Goal: Task Accomplishment & Management: Manage account settings

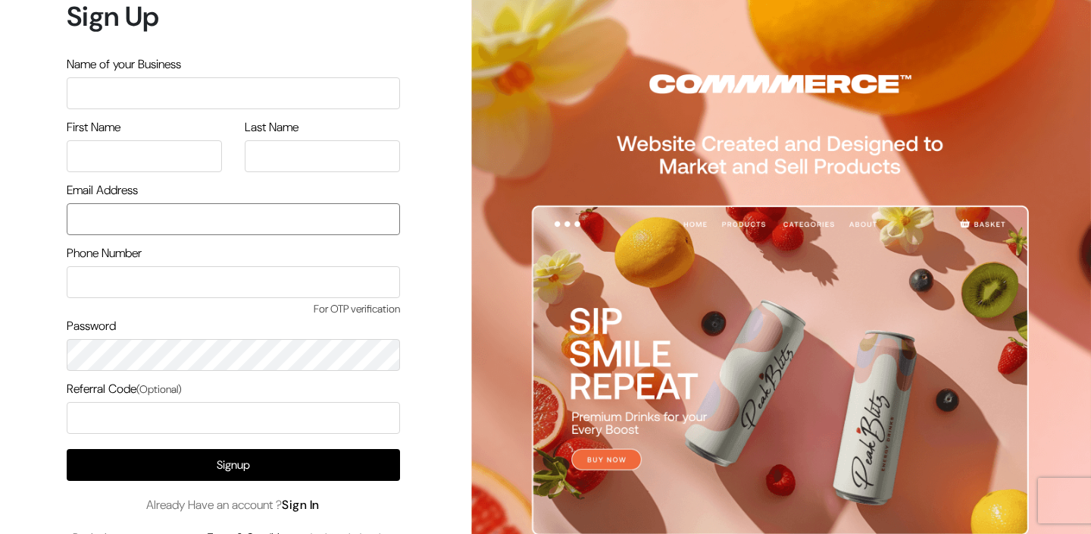
type input "care@petamore.in"
click at [303, 506] on link "Sign In" at bounding box center [301, 504] width 38 height 16
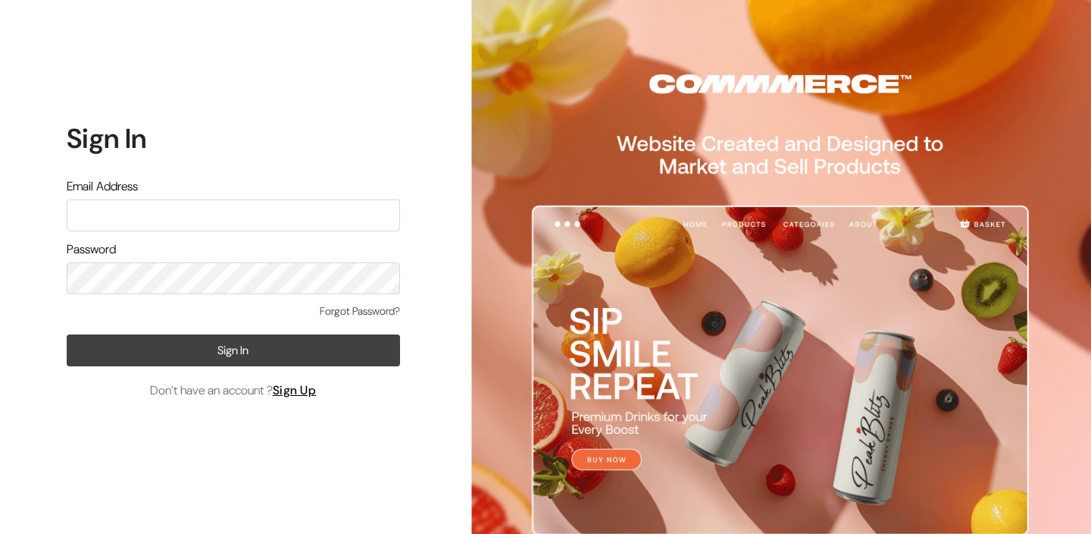
type input "[EMAIL_ADDRESS][DOMAIN_NAME]"
click at [233, 355] on button "Sign In" at bounding box center [233, 350] width 333 height 32
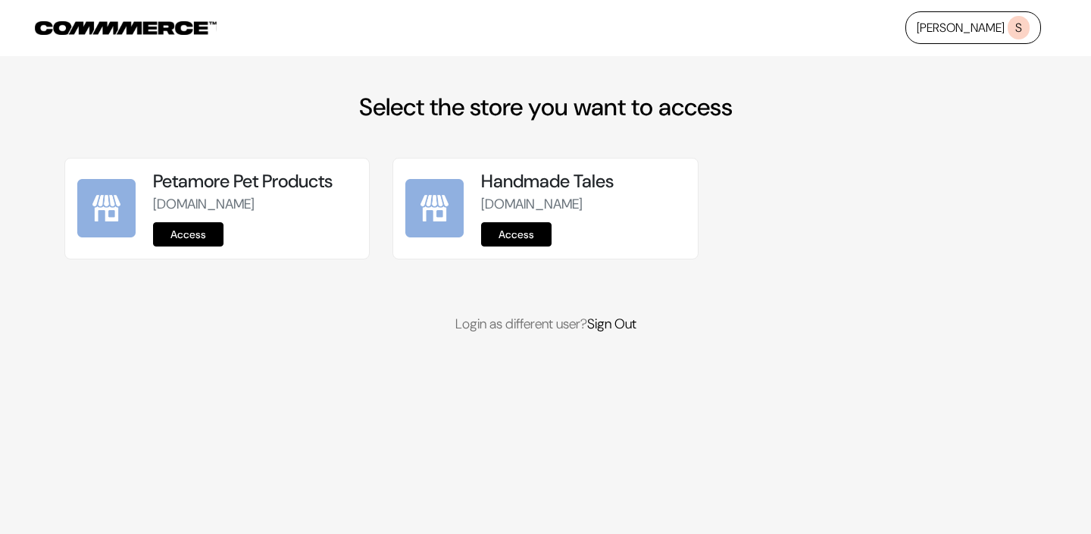
click at [191, 239] on link "Access" at bounding box center [188, 234] width 70 height 24
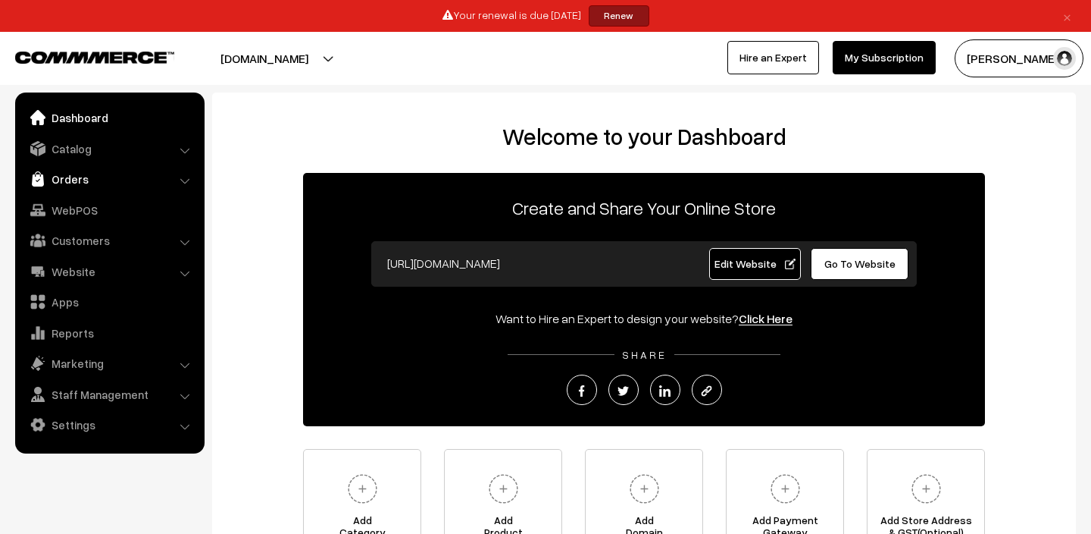
click at [89, 178] on link "Orders" at bounding box center [109, 178] width 180 height 27
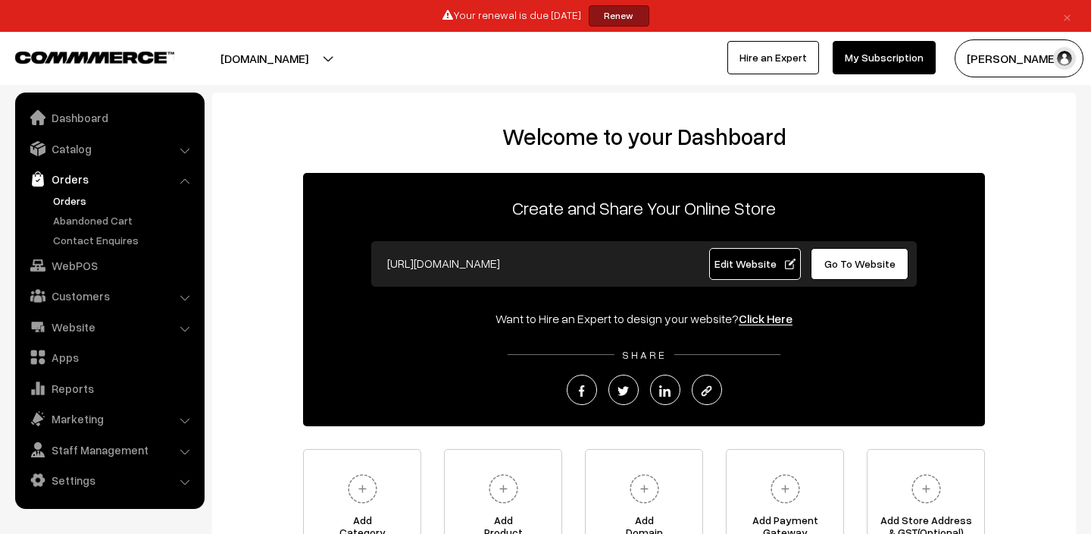
click at [84, 204] on link "Orders" at bounding box center [124, 201] width 150 height 16
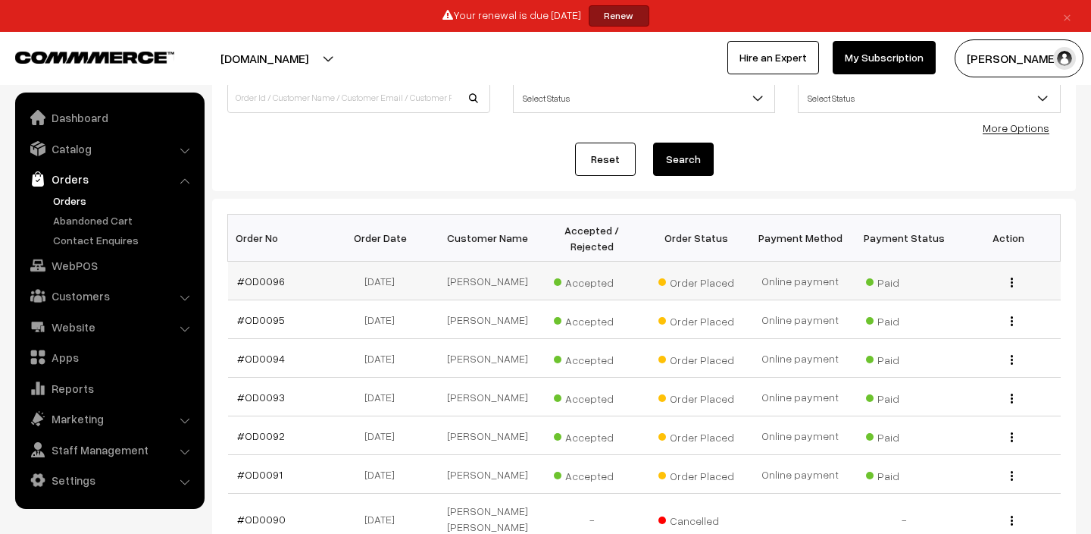
scroll to position [132, 0]
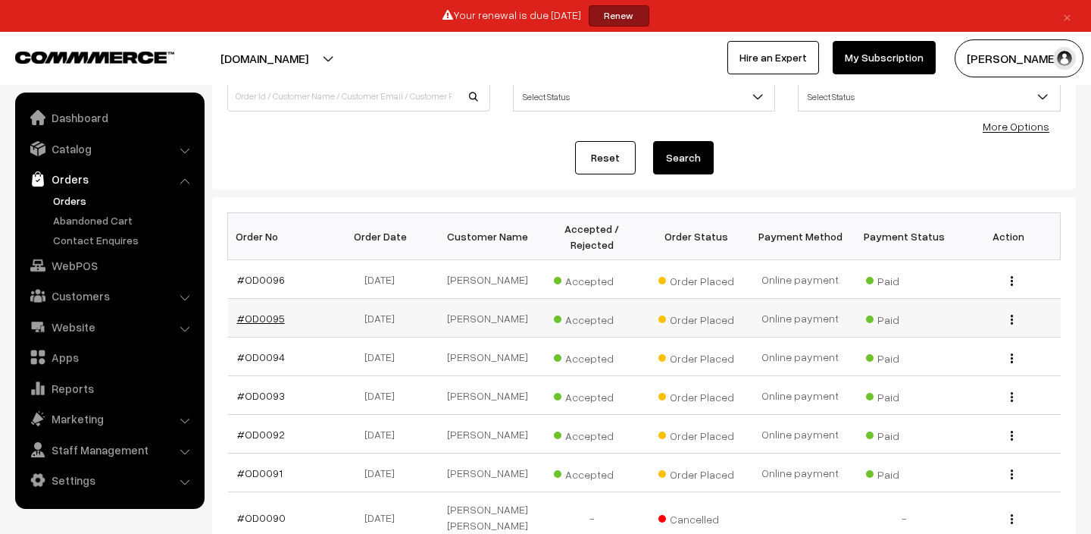
click at [266, 320] on link "#OD0095" at bounding box center [261, 317] width 48 height 13
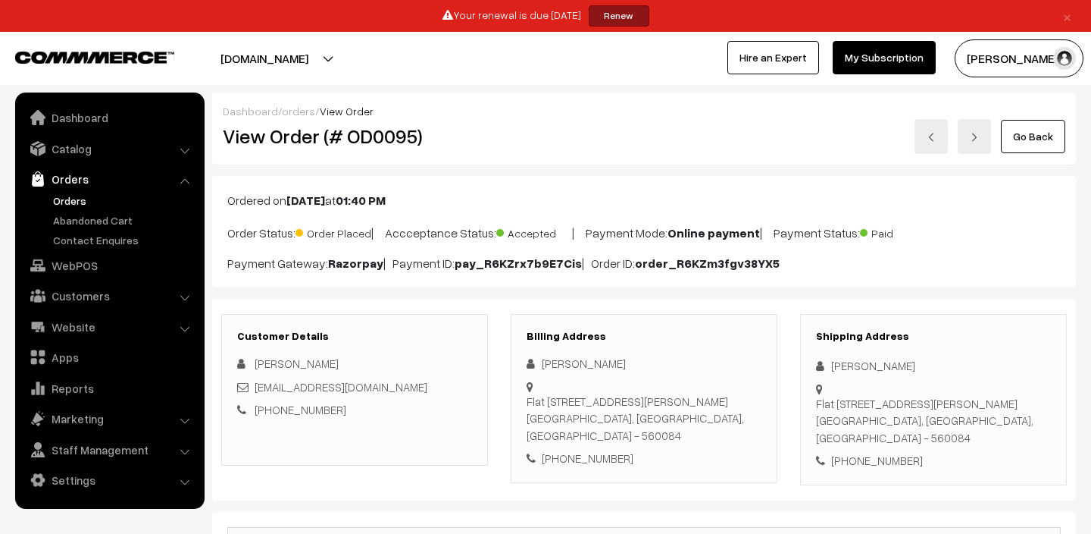
scroll to position [453, 0]
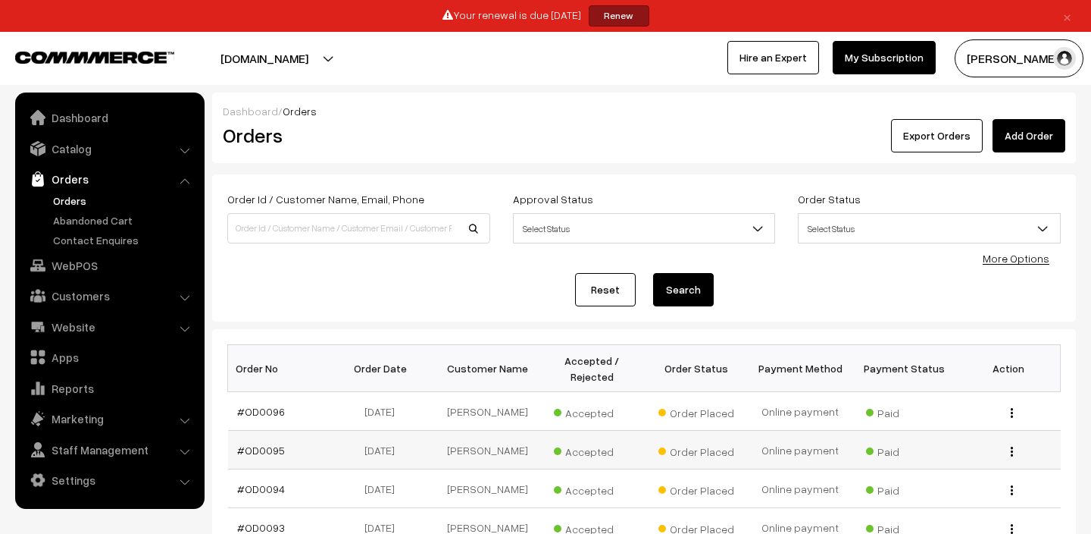
scroll to position [133, 0]
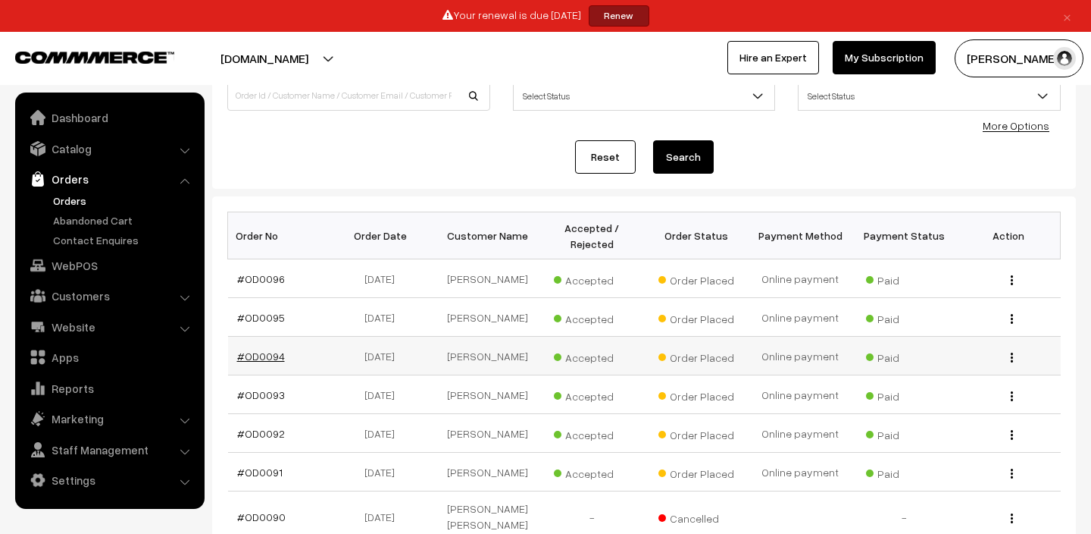
click at [255, 359] on link "#OD0094" at bounding box center [261, 355] width 48 height 13
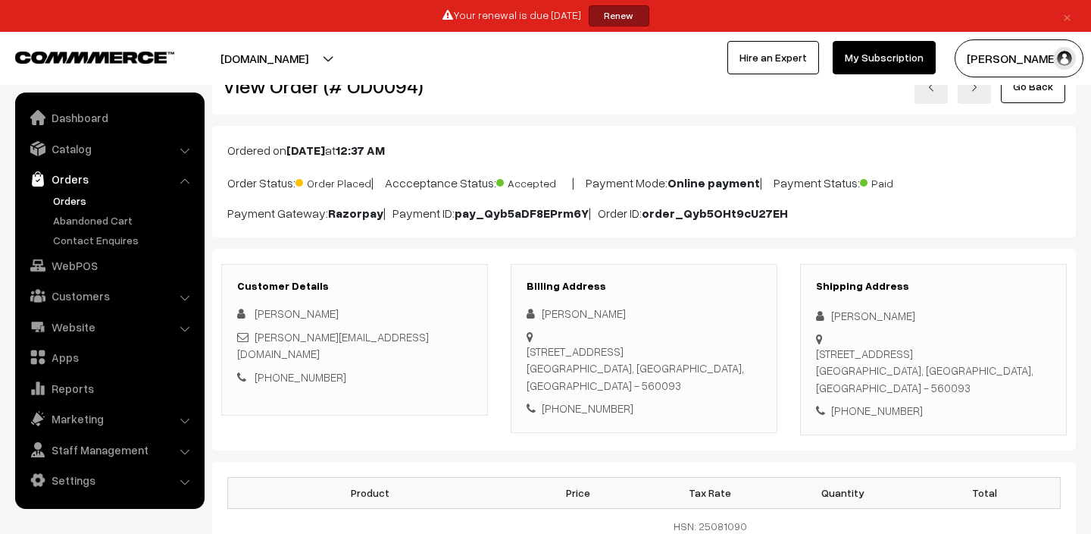
scroll to position [60, 0]
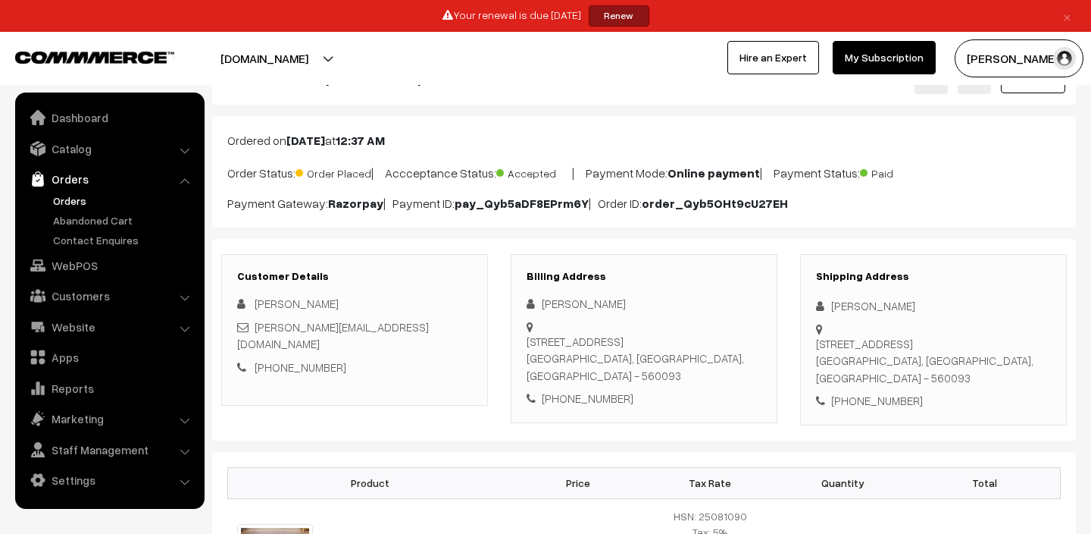
drag, startPoint x: 624, startPoint y: 304, endPoint x: 535, endPoint y: 304, distance: 89.4
click at [534, 305] on div "[PERSON_NAME]" at bounding box center [644, 303] width 235 height 17
copy div "[PERSON_NAME]"
click at [311, 327] on link "[PERSON_NAME][EMAIL_ADDRESS][DOMAIN_NAME]" at bounding box center [333, 335] width 192 height 31
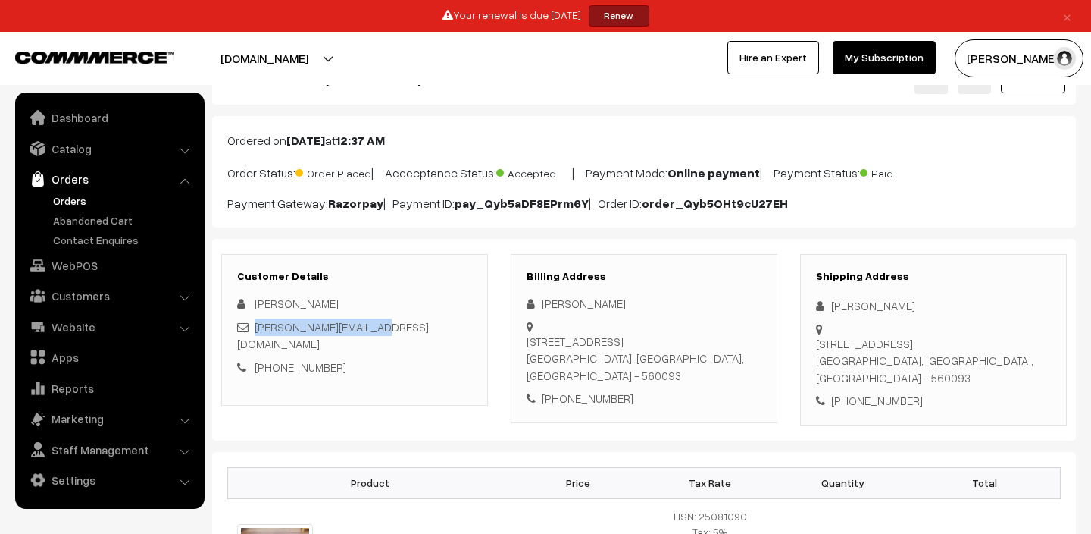
drag, startPoint x: 387, startPoint y: 327, endPoint x: 255, endPoint y: 324, distance: 131.9
click at [255, 324] on div "[PERSON_NAME][EMAIL_ADDRESS][DOMAIN_NAME]" at bounding box center [354, 335] width 235 height 34
copy link "[PERSON_NAME][EMAIL_ADDRESS][DOMAIN_NAME]"
drag, startPoint x: 620, startPoint y: 402, endPoint x: 561, endPoint y: 405, distance: 59.2
click at [561, 405] on div "[PHONE_NUMBER]" at bounding box center [644, 398] width 235 height 17
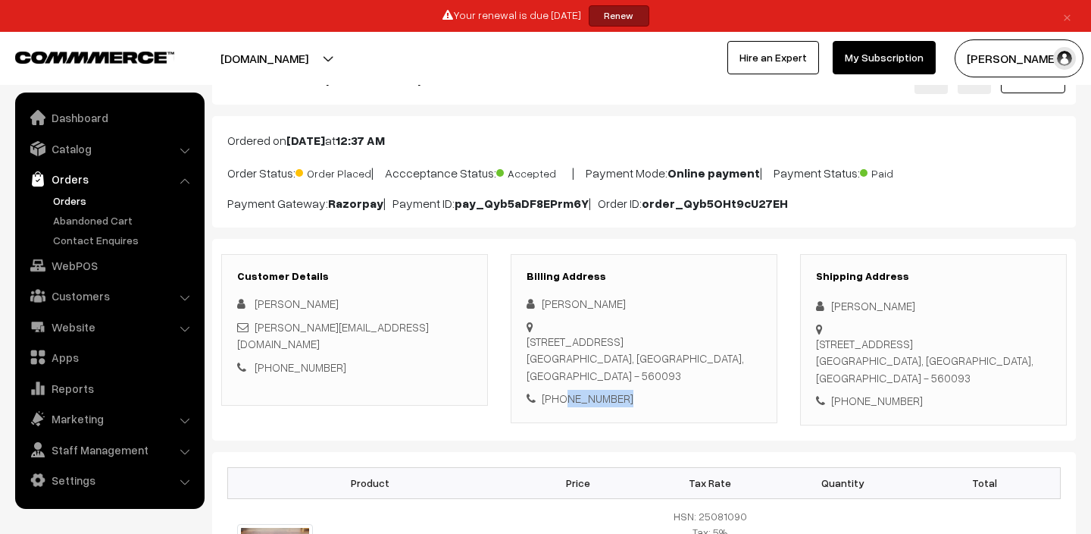
copy div "9535223316"
click at [748, 360] on div "[STREET_ADDRESS]" at bounding box center [644, 359] width 235 height 52
drag, startPoint x: 615, startPoint y: 357, endPoint x: 527, endPoint y: 343, distance: 88.3
click at [527, 343] on div "[STREET_ADDRESS]" at bounding box center [644, 359] width 235 height 52
copy div "[STREET_ADDRESS] residenc"
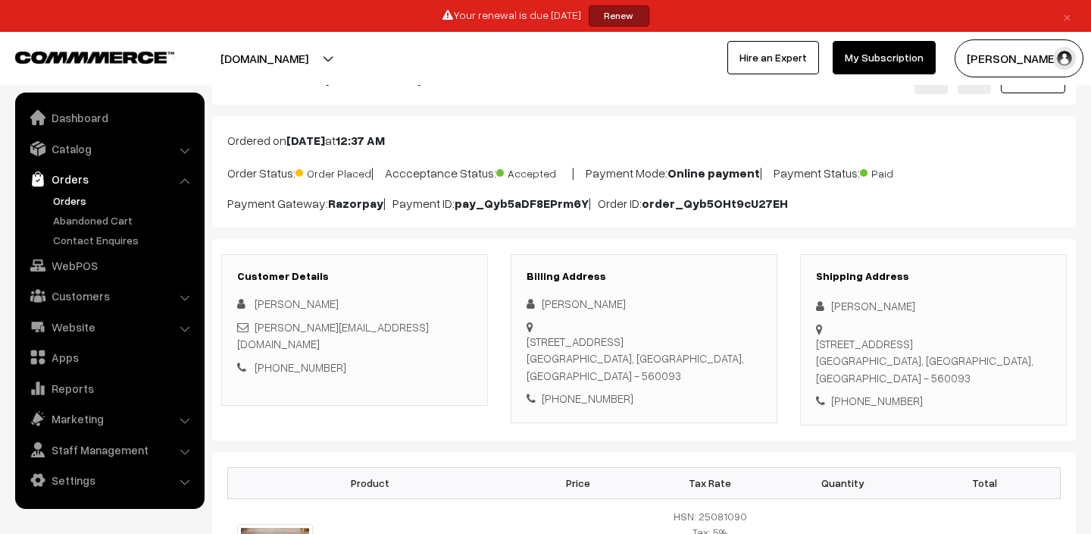
drag, startPoint x: 701, startPoint y: 358, endPoint x: 624, endPoint y: 360, distance: 76.6
click at [624, 360] on div "[STREET_ADDRESS]" at bounding box center [644, 359] width 235 height 52
copy div "C v [GEOGRAPHIC_DATA]"
